Goal: Task Accomplishment & Management: Complete application form

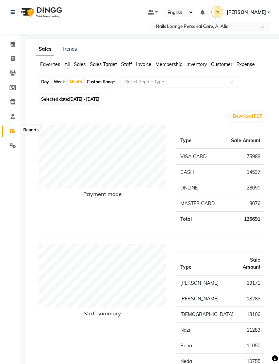
click at [13, 133] on icon at bounding box center [12, 130] width 5 height 5
click at [10, 145] on icon at bounding box center [13, 145] width 6 height 5
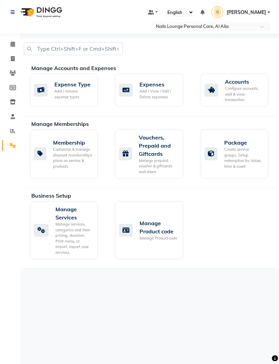
click at [138, 89] on div "Expenses Add / View / Edit / Delete expenses" at bounding box center [148, 89] width 58 height 19
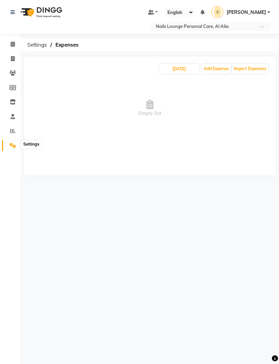
click at [11, 145] on icon at bounding box center [13, 145] width 6 height 5
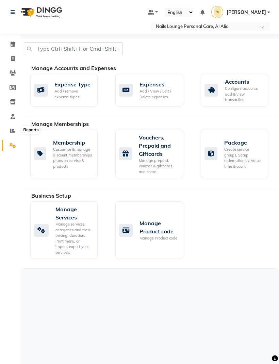
click at [12, 129] on icon at bounding box center [12, 130] width 5 height 5
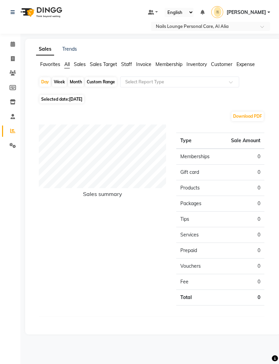
click at [242, 66] on span "Expense" at bounding box center [246, 64] width 18 height 6
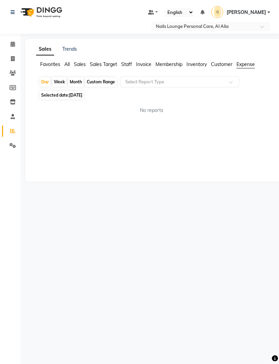
click at [230, 83] on span at bounding box center [233, 84] width 9 height 7
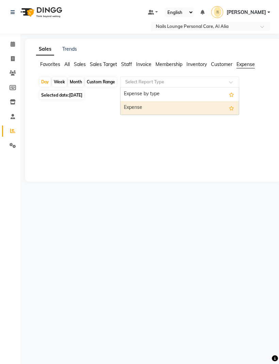
click at [128, 111] on div "Expense" at bounding box center [180, 108] width 119 height 14
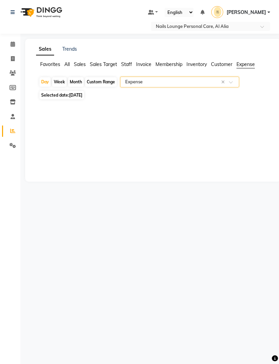
click at [73, 84] on div "Month" at bounding box center [76, 82] width 16 height 10
select select "9"
select select "2025"
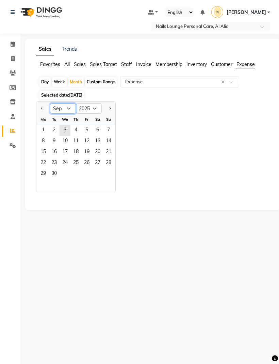
click at [58, 111] on select "Jan Feb Mar Apr May Jun [DATE] Aug Sep Oct Nov Dec" at bounding box center [63, 109] width 26 height 10
select select "8"
click at [88, 132] on span "1" at bounding box center [86, 130] width 11 height 11
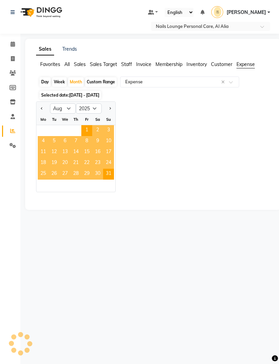
select select "full_report"
select select "pdf"
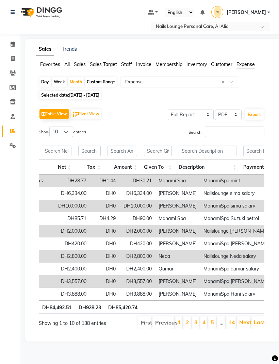
scroll to position [0, 213]
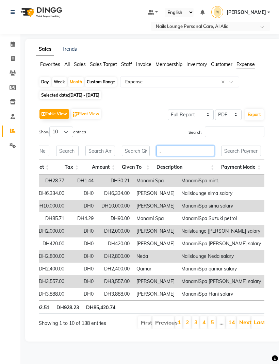
type input "."
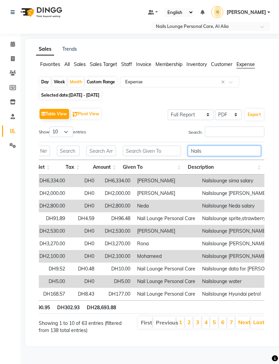
type input "Nails"
click at [208, 116] on select "Select Full Report Filtered Report" at bounding box center [191, 115] width 46 height 11
select select "filtered_report"
click at [235, 117] on select "Select CSV PDF" at bounding box center [228, 115] width 27 height 11
select select "csv"
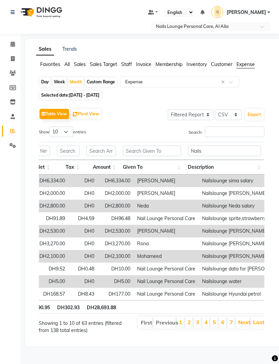
click at [252, 118] on button "Export" at bounding box center [254, 115] width 19 height 12
click at [206, 154] on input "Nails" at bounding box center [224, 151] width 73 height 11
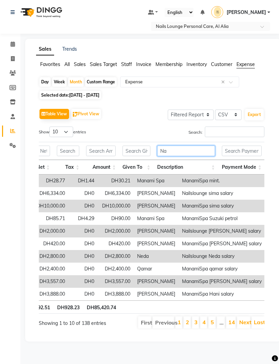
type input "N"
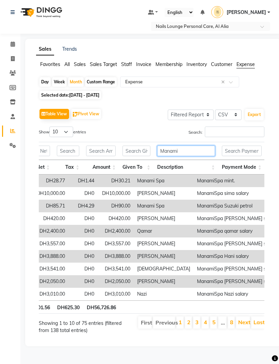
type input "Manami"
click at [252, 119] on button "Export" at bounding box center [254, 115] width 19 height 12
click at [207, 117] on select "Select Full Report Filtered Report" at bounding box center [191, 115] width 46 height 11
select select "full_report"
click at [185, 156] on input "Manami" at bounding box center [186, 151] width 58 height 11
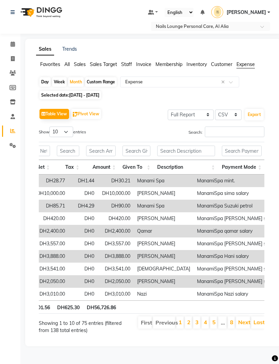
click at [132, 127] on div "Table View Pivot View Select Full Report Filtered Report Select CSV PDF Export …" at bounding box center [152, 221] width 226 height 228
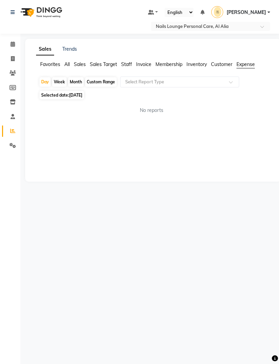
click at [234, 86] on span at bounding box center [233, 84] width 9 height 7
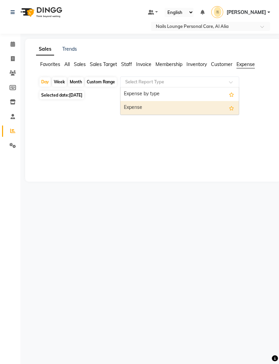
click at [136, 110] on div "Expense" at bounding box center [180, 108] width 119 height 14
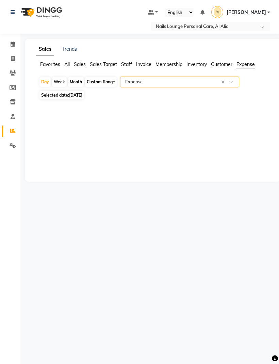
click at [94, 236] on div "Select Location × Nails Lounge Personal Care, Al Alia Default Panel My Panel En…" at bounding box center [139, 182] width 279 height 364
click at [74, 84] on div "Month" at bounding box center [76, 82] width 16 height 10
select select "9"
select select "2025"
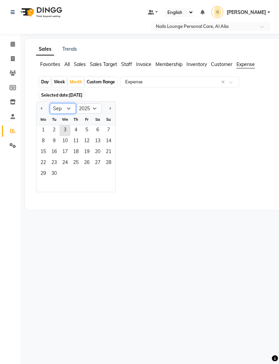
click at [54, 110] on select "Jan Feb Mar Apr May Jun [DATE] Aug Sep Oct Nov Dec" at bounding box center [63, 109] width 26 height 10
select select "8"
click at [85, 129] on span "1" at bounding box center [86, 130] width 11 height 11
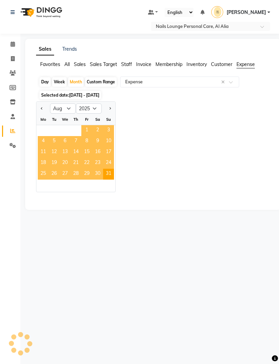
select select "full_report"
select select "csv"
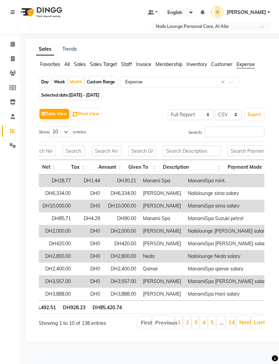
scroll to position [0, 211]
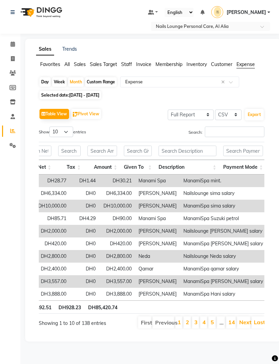
click at [255, 114] on button "Export" at bounding box center [254, 115] width 19 height 12
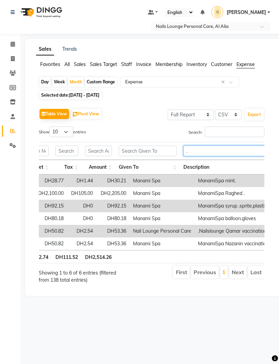
click at [209, 156] on input "." at bounding box center [227, 151] width 86 height 11
type input "C"
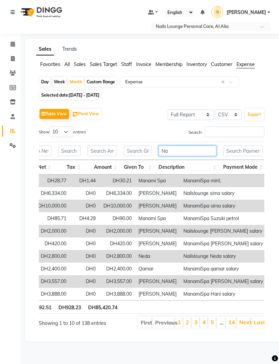
type input "N"
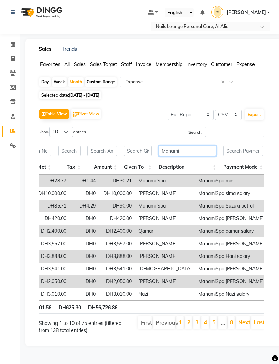
type input "Manami"
click at [210, 116] on select "Select Full Report Filtered Report" at bounding box center [191, 115] width 46 height 11
select select "filtered_report"
click at [236, 118] on select "Select CSV PDF" at bounding box center [228, 115] width 27 height 11
click at [229, 119] on select "Select CSV PDF" at bounding box center [228, 115] width 27 height 11
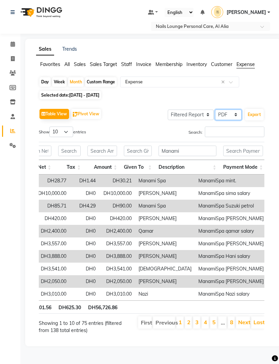
select select "csv"
click at [242, 323] on link "Next" at bounding box center [242, 322] width 9 height 7
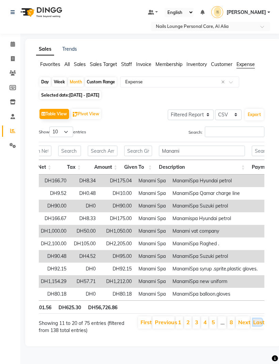
click at [259, 323] on link "Last" at bounding box center [257, 322] width 9 height 7
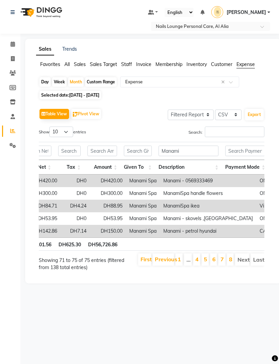
click at [252, 117] on button "Export" at bounding box center [254, 115] width 19 height 12
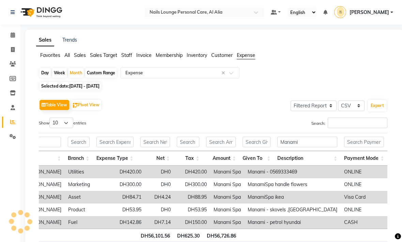
scroll to position [0, 92]
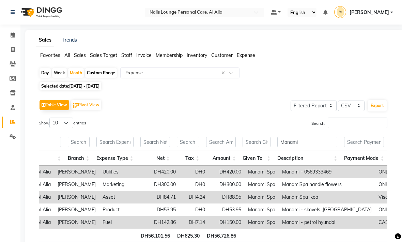
click at [12, 52] on span at bounding box center [13, 50] width 12 height 8
select select "service"
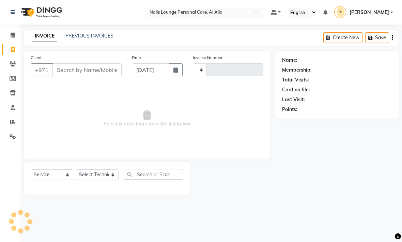
type input "2382"
select select "6884"
click at [173, 71] on icon "button" at bounding box center [175, 69] width 5 height 5
select select "9"
select select "2025"
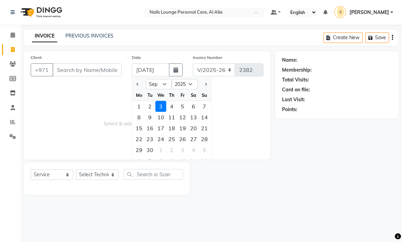
click at [149, 106] on div "2" at bounding box center [149, 106] width 11 height 11
type input "02-09-2025"
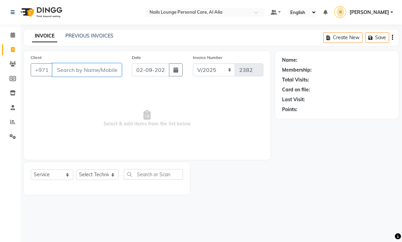
click at [76, 72] on input "Client" at bounding box center [86, 69] width 69 height 13
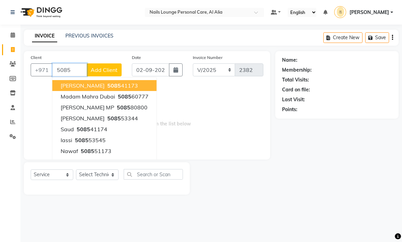
click at [117, 106] on span "5085" at bounding box center [124, 107] width 14 height 7
type input "508580800"
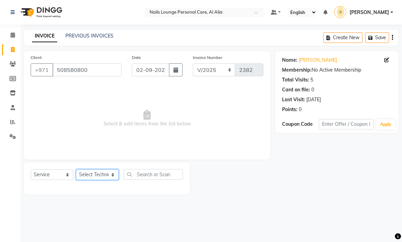
click at [111, 178] on select "Select Technician [PERSON_NAME] [PERSON_NAME] [PERSON_NAME] Spa Manami Spa 2 [P…" at bounding box center [97, 174] width 43 height 11
select select "71417"
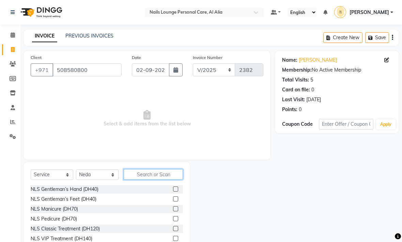
click at [156, 176] on input "text" at bounding box center [153, 174] width 59 height 11
type input "Ped"
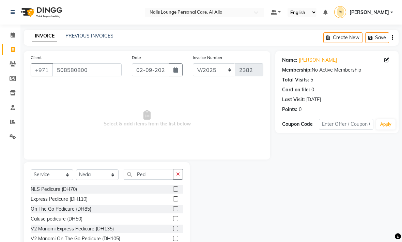
click at [53, 189] on div "NLS Pedicure (DH70)" at bounding box center [54, 189] width 46 height 7
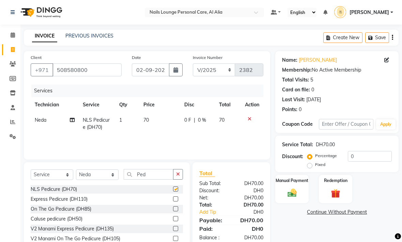
checkbox input "false"
click at [279, 192] on img at bounding box center [292, 193] width 15 height 11
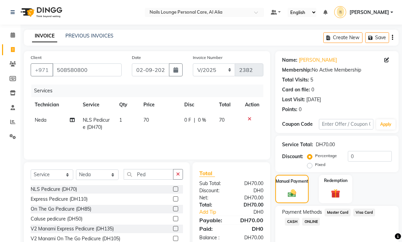
click at [279, 212] on span "Visa Card" at bounding box center [364, 212] width 22 height 8
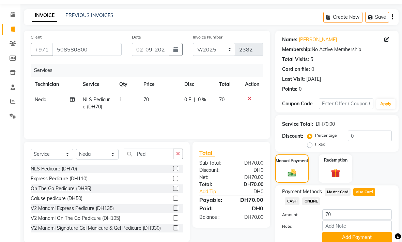
scroll to position [27, 0]
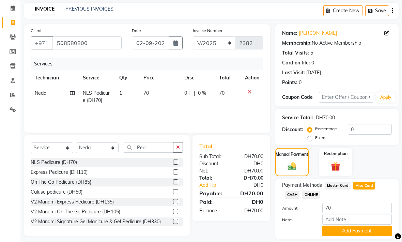
click at [279, 234] on button "Add Payment" at bounding box center [356, 231] width 69 height 11
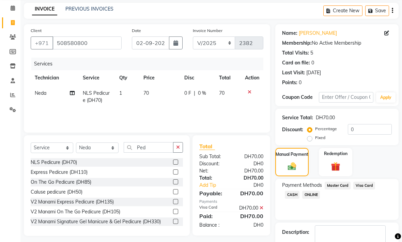
scroll to position [46, 0]
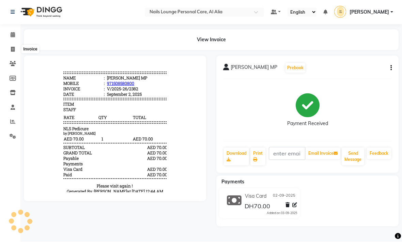
click at [12, 48] on icon at bounding box center [13, 49] width 4 height 5
select select "6884"
select select "service"
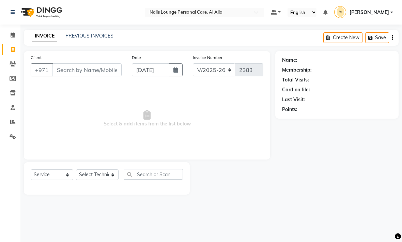
click at [177, 70] on icon "button" at bounding box center [175, 69] width 5 height 5
select select "9"
select select "2025"
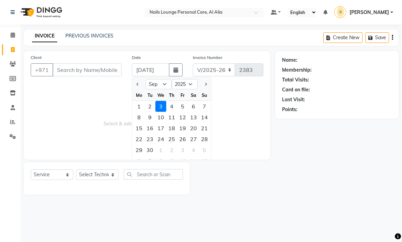
click at [149, 106] on div "2" at bounding box center [149, 106] width 11 height 11
type input "02-09-2025"
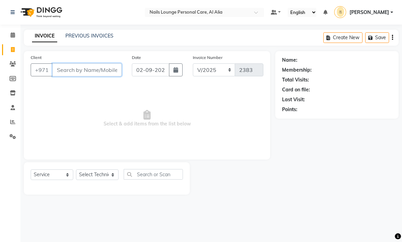
click at [77, 71] on input "Client" at bounding box center [86, 69] width 69 height 13
type input "0"
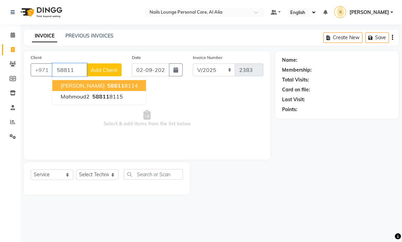
click at [81, 84] on span "[PERSON_NAME]" at bounding box center [83, 85] width 44 height 7
type input "588118114"
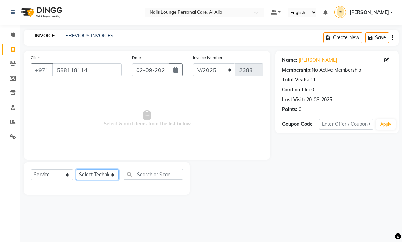
click at [109, 174] on select "Select Technician [PERSON_NAME] [PERSON_NAME] [PERSON_NAME] Spa Manami Spa 2 [P…" at bounding box center [97, 174] width 43 height 11
select select "87540"
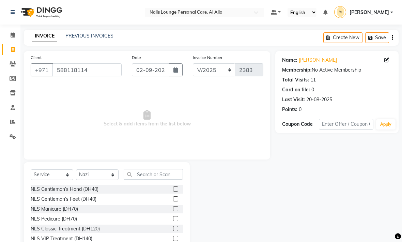
click at [177, 217] on label at bounding box center [175, 218] width 5 height 5
click at [177, 217] on input "checkbox" at bounding box center [175, 219] width 4 height 4
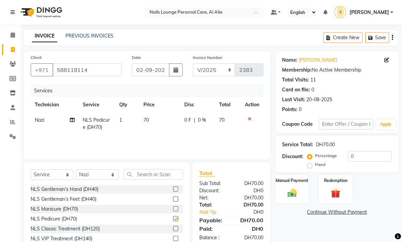
checkbox input "false"
click at [279, 185] on div "Manual Payment" at bounding box center [291, 189] width 33 height 28
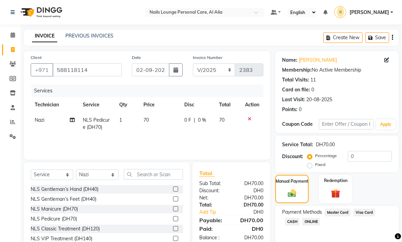
click at [279, 212] on span "Master Card" at bounding box center [338, 212] width 26 height 8
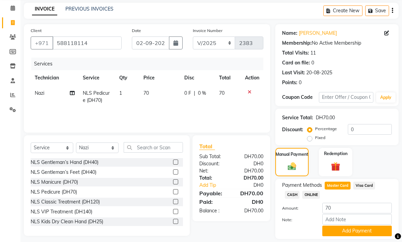
click at [279, 232] on button "Add Payment" at bounding box center [356, 231] width 69 height 11
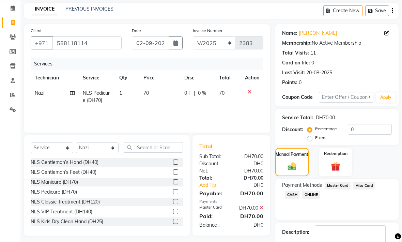
scroll to position [46, 0]
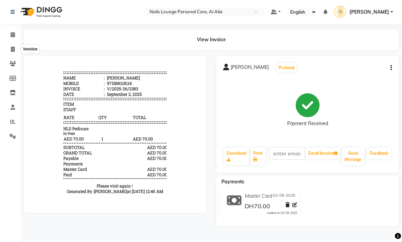
click at [12, 47] on icon at bounding box center [13, 49] width 4 height 5
select select "service"
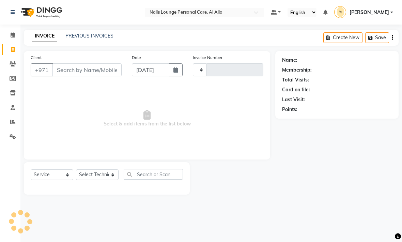
type input "2384"
select select "6884"
click at [177, 75] on button "button" at bounding box center [176, 69] width 14 height 13
select select "9"
select select "2025"
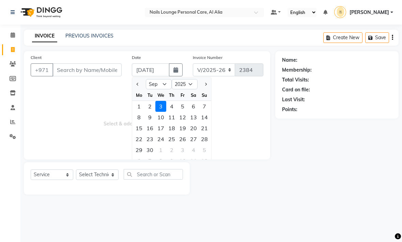
click at [139, 109] on div "1" at bounding box center [139, 106] width 11 height 11
type input "01-09-2025"
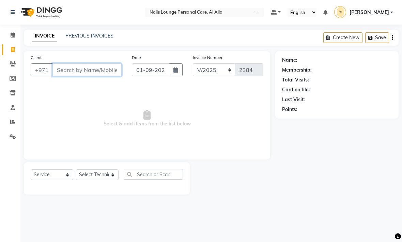
click at [77, 71] on input "Client" at bounding box center [86, 69] width 69 height 13
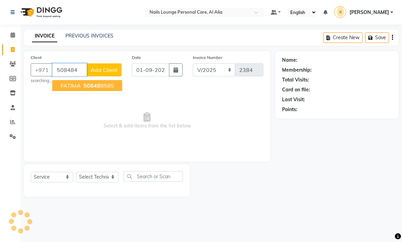
click at [71, 86] on span "FATIMA" at bounding box center [71, 85] width 20 height 7
type input "508488585"
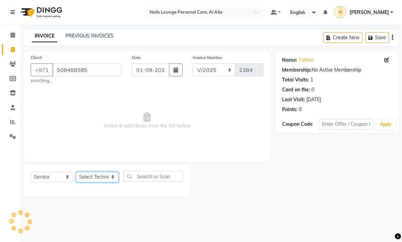
click at [89, 175] on select "Select Technician [PERSON_NAME] [PERSON_NAME] [PERSON_NAME] Spa Manami Spa 2 [P…" at bounding box center [97, 177] width 43 height 11
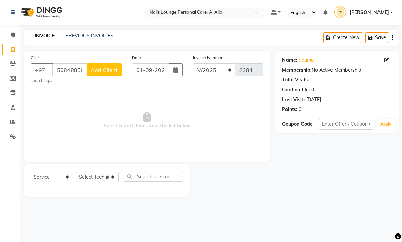
click at [106, 72] on span "Add Client" at bounding box center [104, 69] width 27 height 7
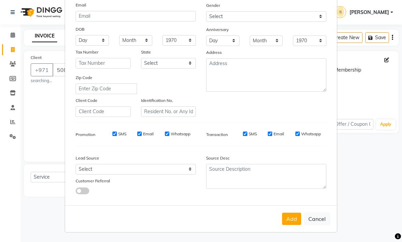
scroll to position [72, 0]
type input "[DEMOGRAPHIC_DATA]"
click at [279, 216] on button "Add" at bounding box center [291, 219] width 19 height 12
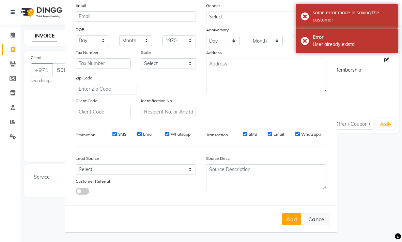
click at [279, 216] on button "Add" at bounding box center [291, 219] width 19 height 12
click at [279, 221] on button "Cancel" at bounding box center [317, 219] width 26 height 13
select select
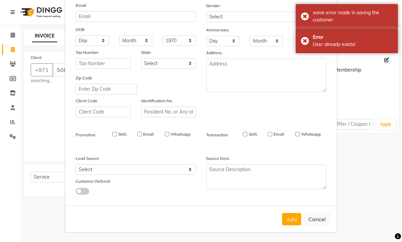
select select
checkbox input "false"
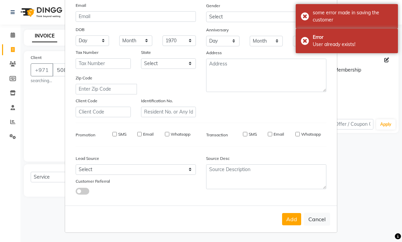
checkbox input "false"
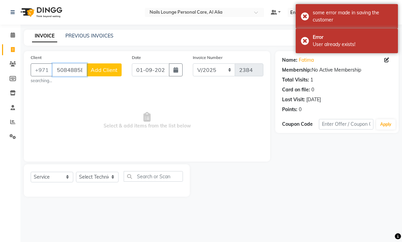
click at [64, 71] on input "508488585" at bounding box center [69, 69] width 34 height 13
click at [67, 66] on input "508488585" at bounding box center [69, 69] width 34 height 13
click at [67, 65] on input "508488585" at bounding box center [69, 69] width 34 height 13
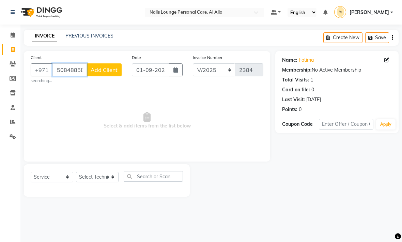
click at [66, 65] on input "508488585" at bounding box center [69, 69] width 34 height 13
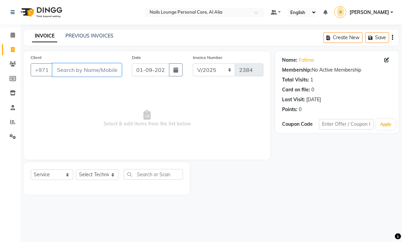
click at [90, 71] on input "Client" at bounding box center [86, 69] width 69 height 13
paste input "508488585"
type input "508488585"
click at [72, 71] on input "508488585" at bounding box center [86, 69] width 69 height 13
click at [69, 71] on input "508488585" at bounding box center [86, 69] width 69 height 13
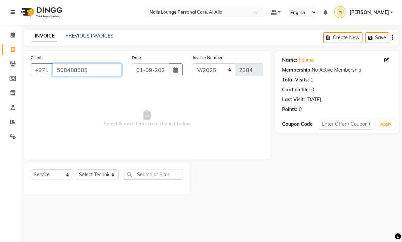
click at [71, 71] on input "508488585" at bounding box center [86, 69] width 69 height 13
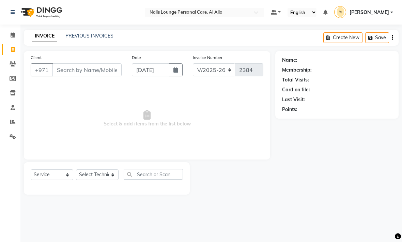
select select "6884"
select select "service"
click at [66, 64] on input "Client" at bounding box center [86, 69] width 69 height 13
click at [59, 71] on input "Client" at bounding box center [86, 69] width 69 height 13
type input "508488585"
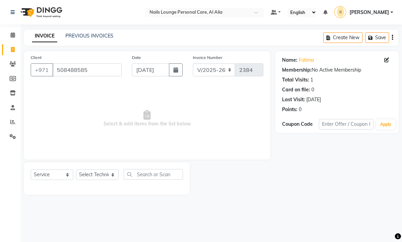
click at [386, 60] on icon at bounding box center [386, 60] width 5 height 5
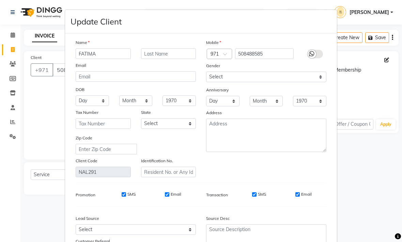
click at [96, 51] on input "FATIMA" at bounding box center [103, 53] width 55 height 11
click at [84, 55] on input "FATIMA" at bounding box center [103, 53] width 55 height 11
click at [86, 54] on input "FATIMA" at bounding box center [103, 53] width 55 height 11
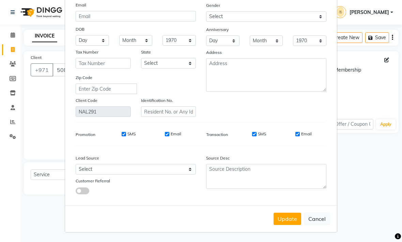
scroll to position [60, 0]
type input "[DEMOGRAPHIC_DATA]"
click at [290, 218] on button "Update" at bounding box center [288, 219] width 28 height 12
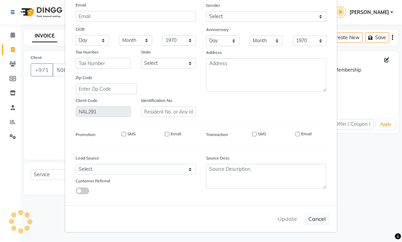
select select
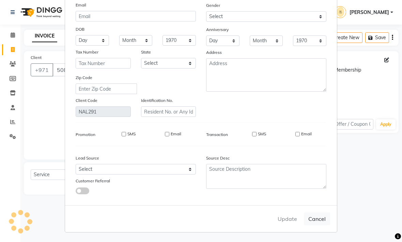
select select
checkbox input "false"
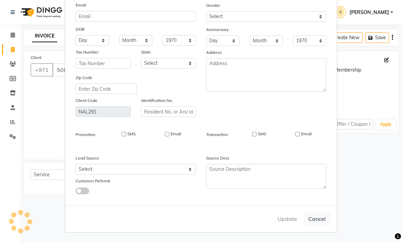
checkbox input "false"
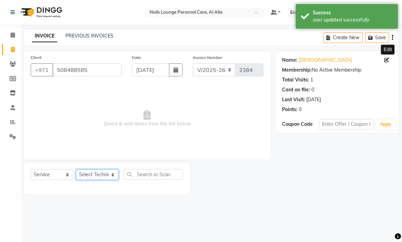
click at [109, 174] on select "Select Technician [PERSON_NAME] [PERSON_NAME] [PERSON_NAME] Spa Manami Spa 2 [P…" at bounding box center [97, 174] width 43 height 11
select select "53955"
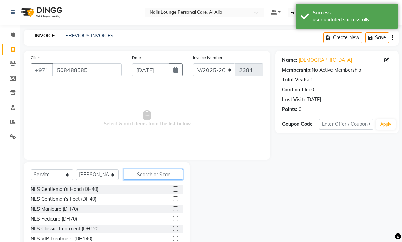
click at [153, 178] on input "text" at bounding box center [153, 174] width 59 height 11
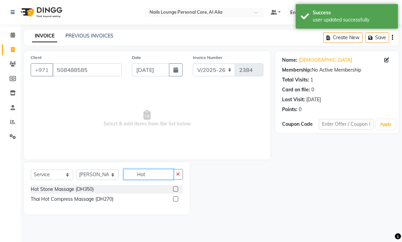
type input "Hot"
click at [174, 187] on label at bounding box center [175, 188] width 5 height 5
click at [174, 187] on input "checkbox" at bounding box center [175, 189] width 4 height 4
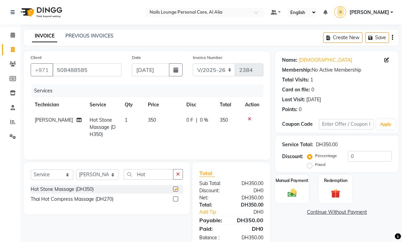
checkbox input "false"
click at [202, 120] on span "0 %" at bounding box center [204, 119] width 8 height 7
select select "53955"
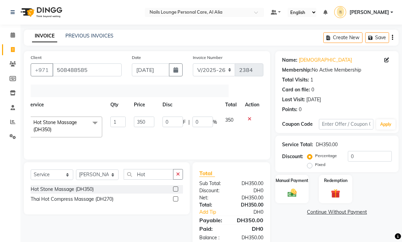
scroll to position [0, 40]
click at [207, 120] on input "0" at bounding box center [202, 121] width 20 height 11
type input "10"
click at [251, 150] on div "Services Technician Service Qty Price Disc Total Action Anita Cristine Elahe Fl…" at bounding box center [147, 118] width 233 height 68
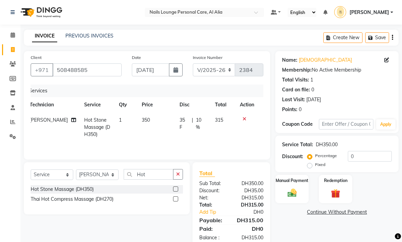
scroll to position [0, 5]
click at [178, 175] on icon "button" at bounding box center [178, 174] width 4 height 5
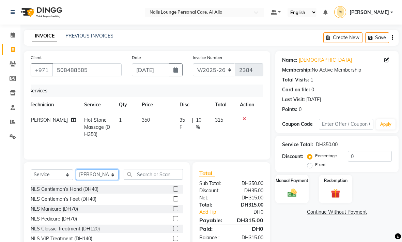
click at [112, 175] on select "Select Technician [PERSON_NAME] [PERSON_NAME] [PERSON_NAME] Spa Manami Spa 2 [P…" at bounding box center [97, 174] width 43 height 11
select select "54334"
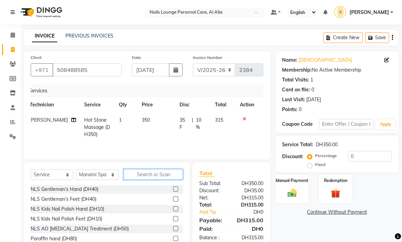
click at [161, 171] on input "text" at bounding box center [153, 174] width 59 height 11
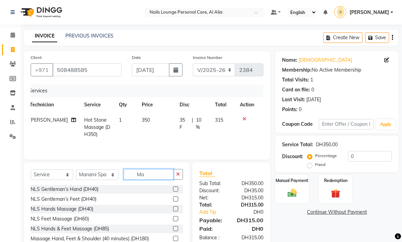
type input "M"
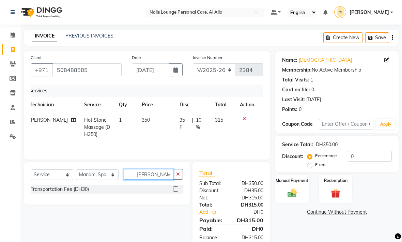
type input "Tran"
click at [177, 189] on label at bounding box center [175, 188] width 5 height 5
click at [177, 189] on input "checkbox" at bounding box center [175, 189] width 4 height 4
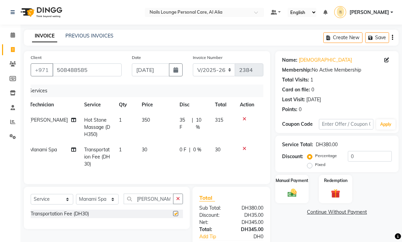
checkbox input "false"
click at [296, 188] on img at bounding box center [292, 193] width 15 height 11
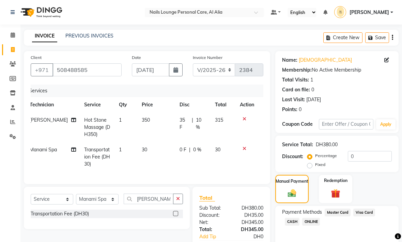
click at [363, 214] on span "Visa Card" at bounding box center [364, 212] width 22 height 8
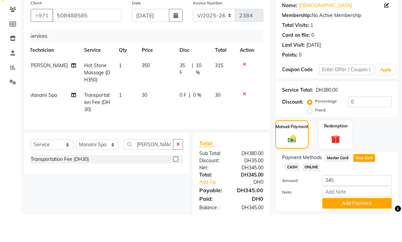
scroll to position [27, 0]
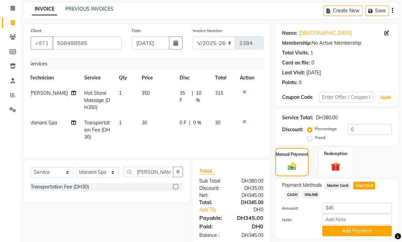
click at [354, 232] on button "Add Payment" at bounding box center [356, 231] width 69 height 11
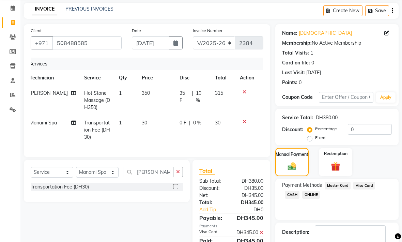
click at [174, 43] on icon "button" at bounding box center [175, 42] width 5 height 5
select select "9"
select select "2025"
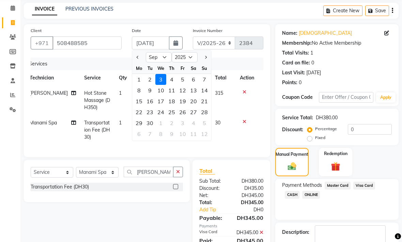
click at [139, 77] on div "1" at bounding box center [139, 79] width 11 height 11
type input "01-09-2025"
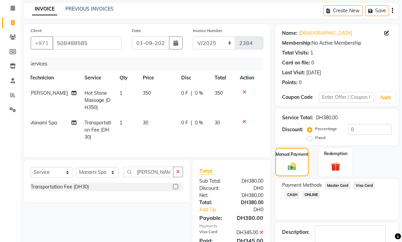
scroll to position [46, 0]
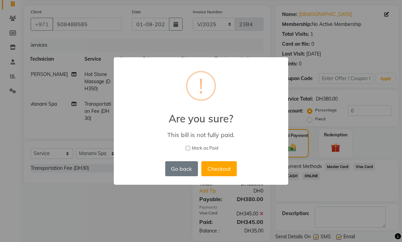
click at [215, 176] on button "Checkout" at bounding box center [218, 168] width 35 height 15
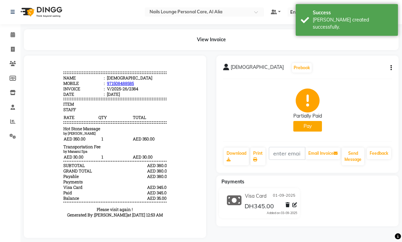
scroll to position [6, 0]
